Goal: Navigation & Orientation: Find specific page/section

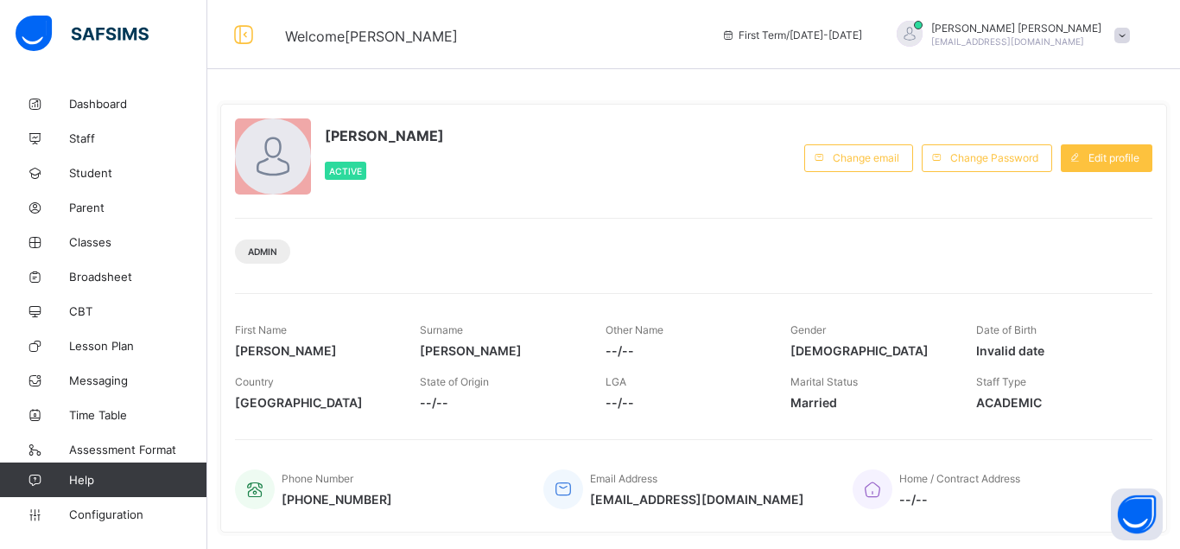
click at [97, 239] on span "Classes" at bounding box center [138, 242] width 138 height 14
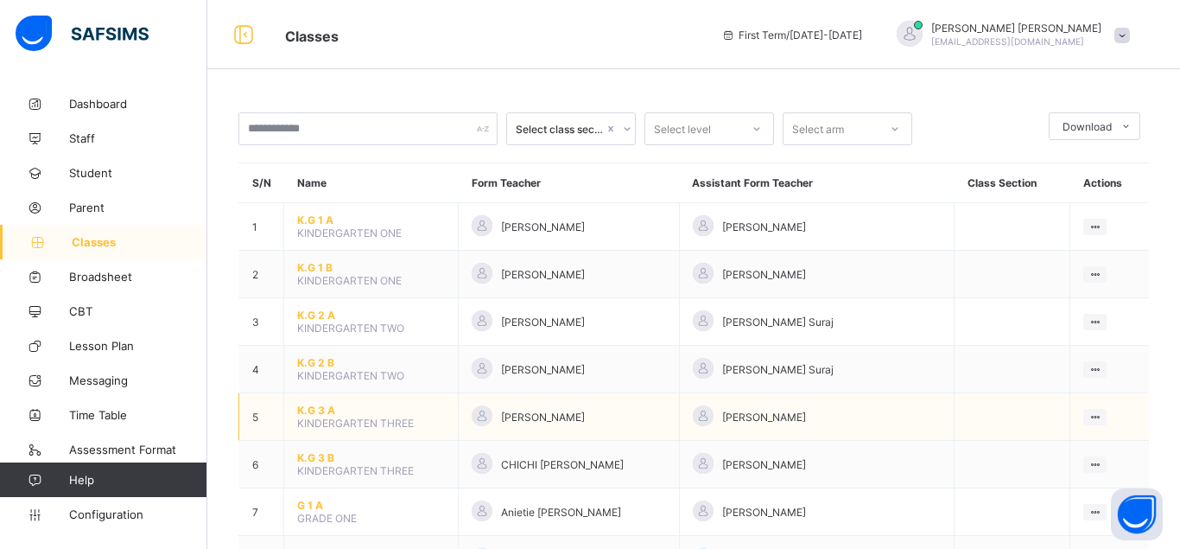
click at [352, 417] on span "K.G 3 A" at bounding box center [371, 410] width 148 height 13
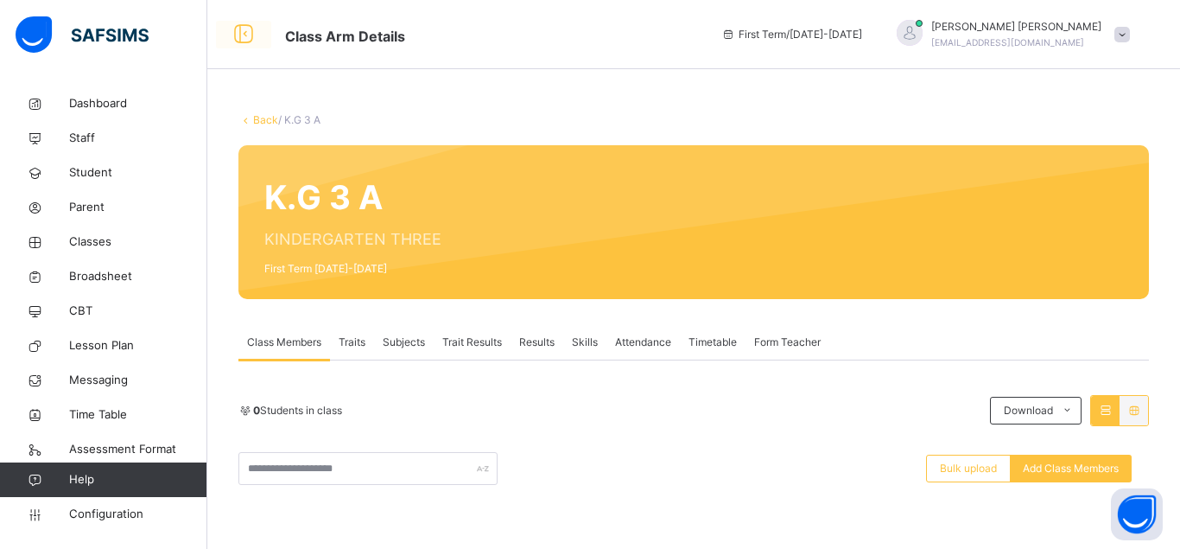
click at [240, 38] on icon at bounding box center [243, 34] width 29 height 31
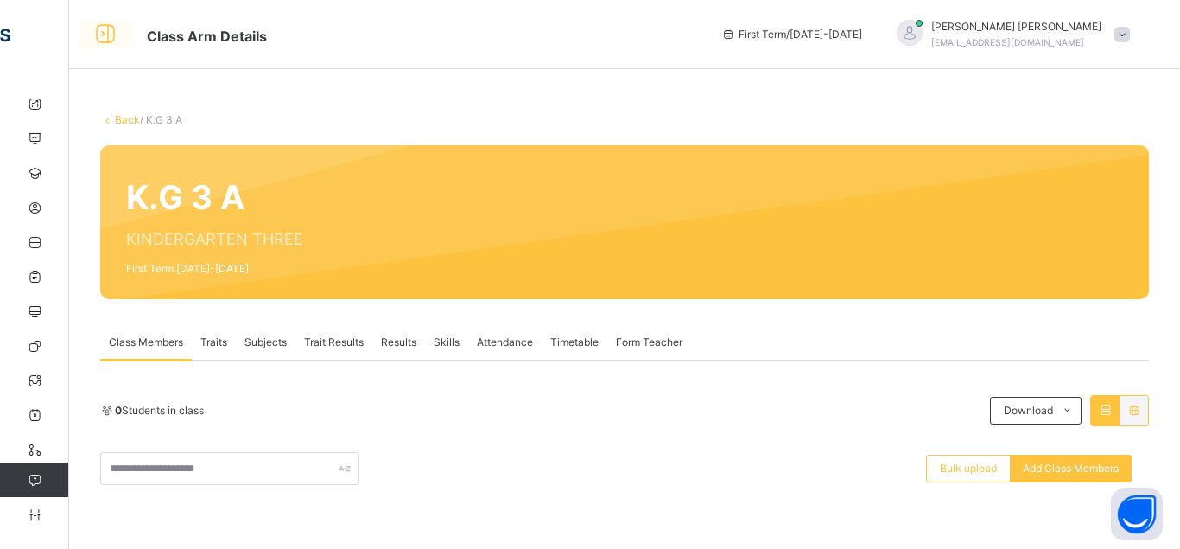
click at [105, 34] on icon at bounding box center [105, 34] width 29 height 31
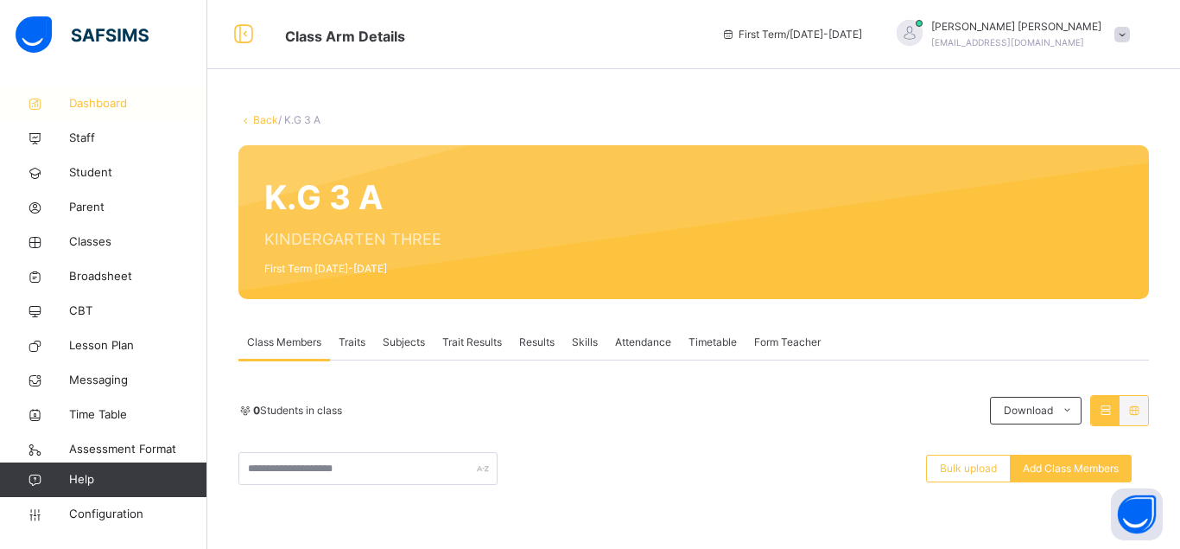
click at [117, 96] on span "Dashboard" at bounding box center [138, 103] width 138 height 17
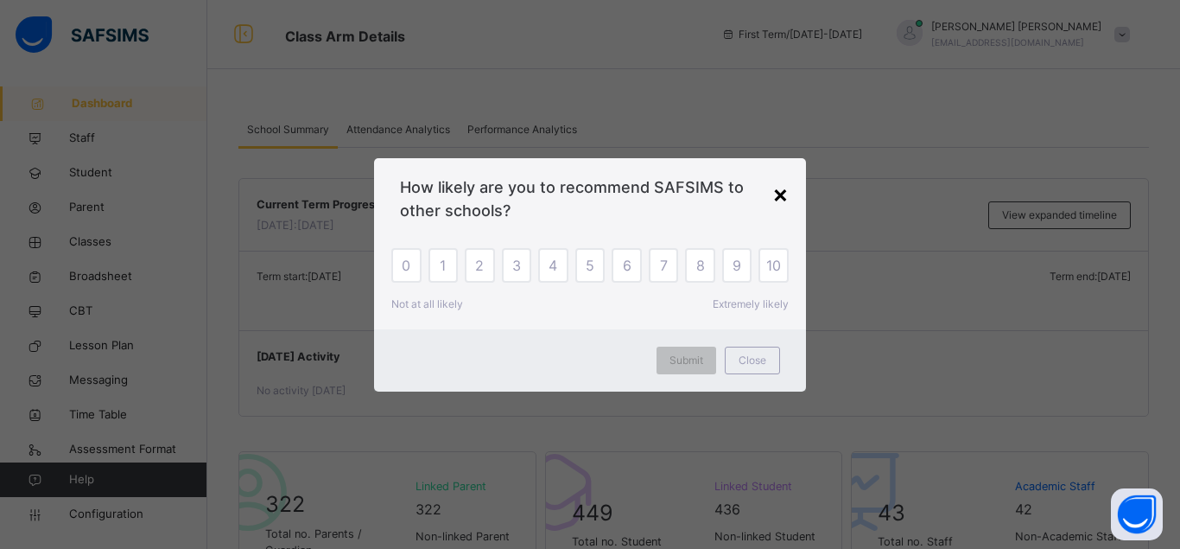
click at [774, 194] on div "×" at bounding box center [781, 193] width 16 height 36
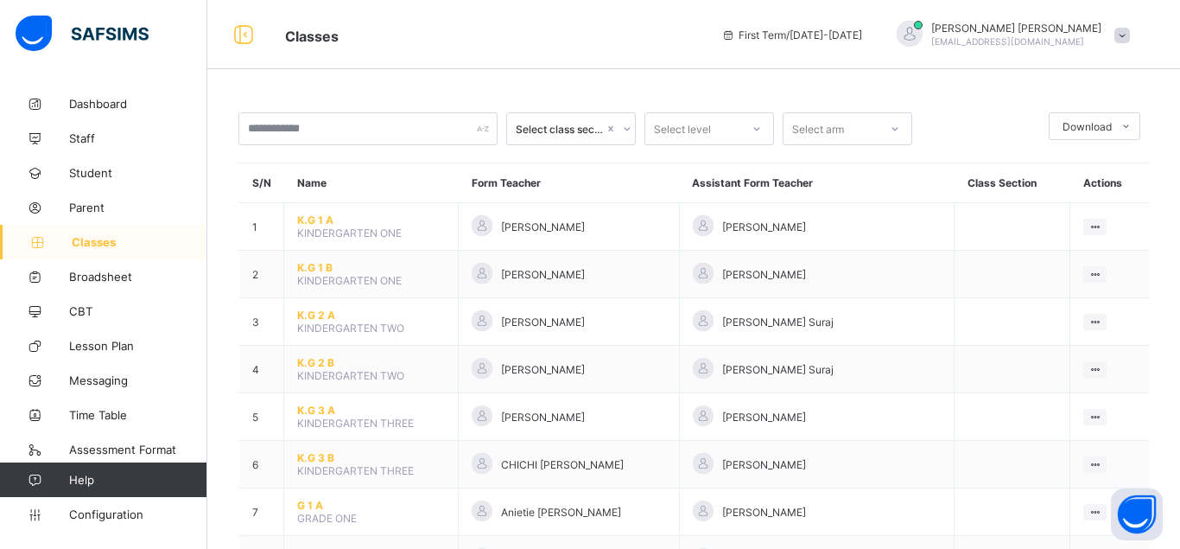
click at [755, 130] on icon at bounding box center [757, 128] width 10 height 17
